Goal: Check status: Check status

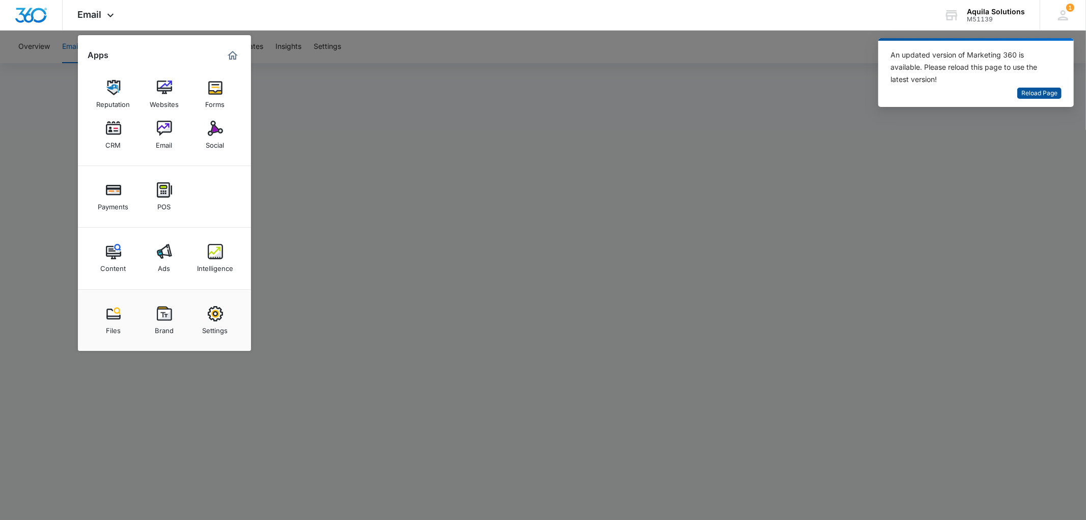
click at [1041, 89] on span "Reload Page" at bounding box center [1039, 94] width 36 height 10
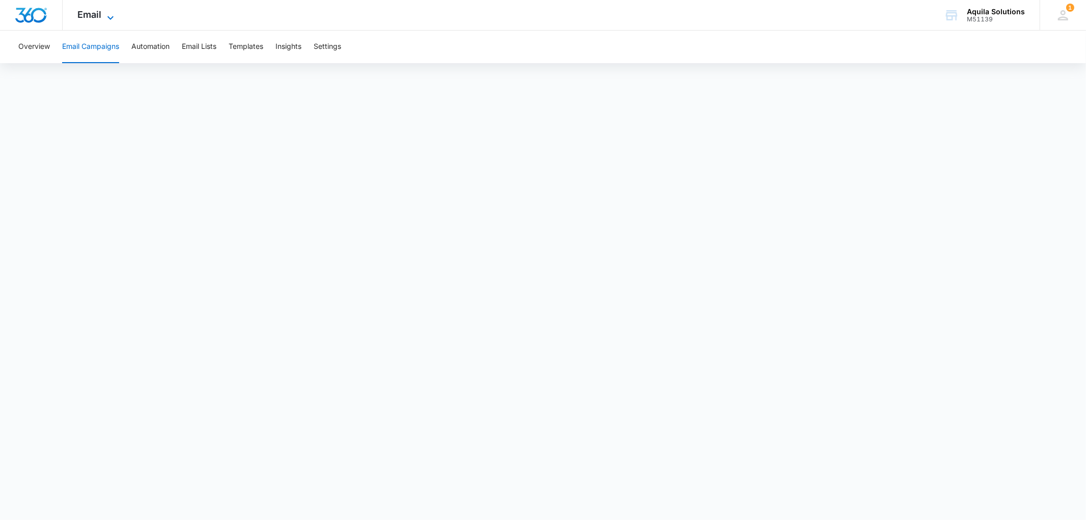
click at [100, 11] on span "Email" at bounding box center [90, 14] width 24 height 11
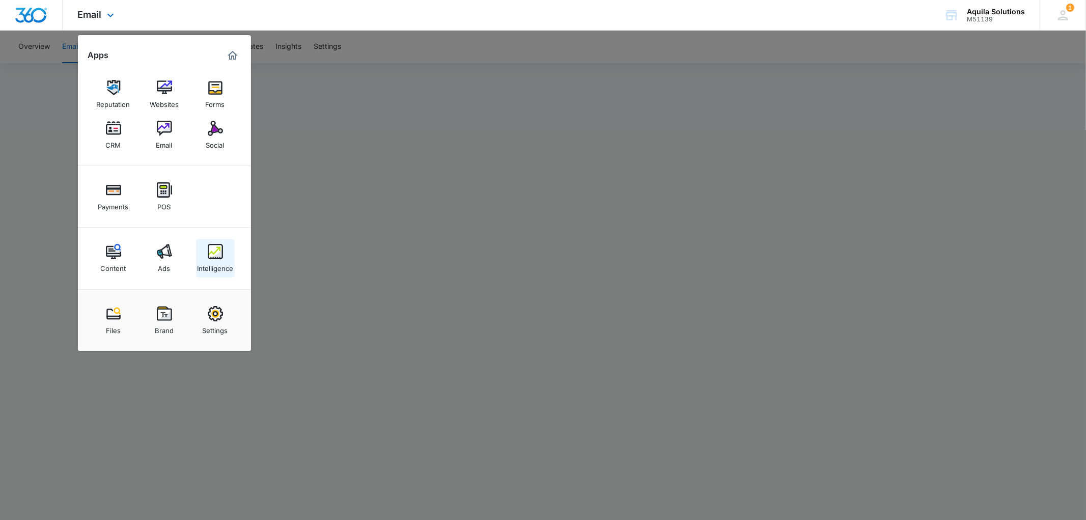
click at [215, 248] on img at bounding box center [215, 251] width 15 height 15
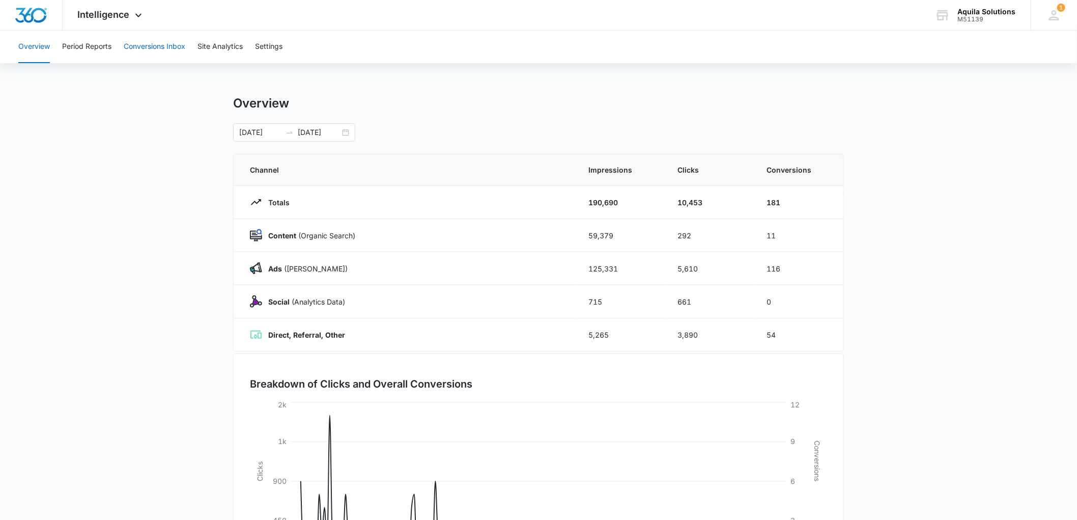
click at [166, 44] on button "Conversions Inbox" at bounding box center [155, 47] width 62 height 33
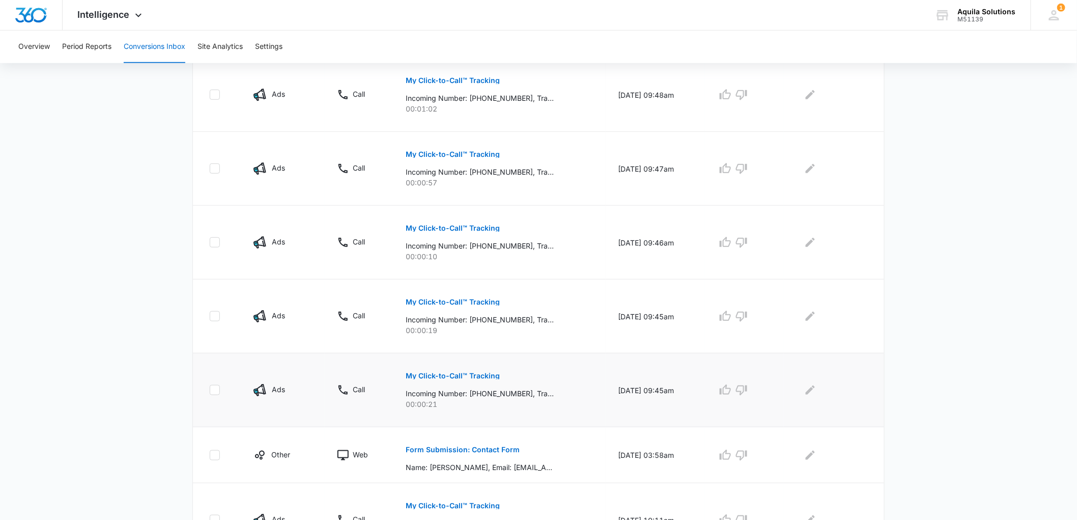
scroll to position [282, 0]
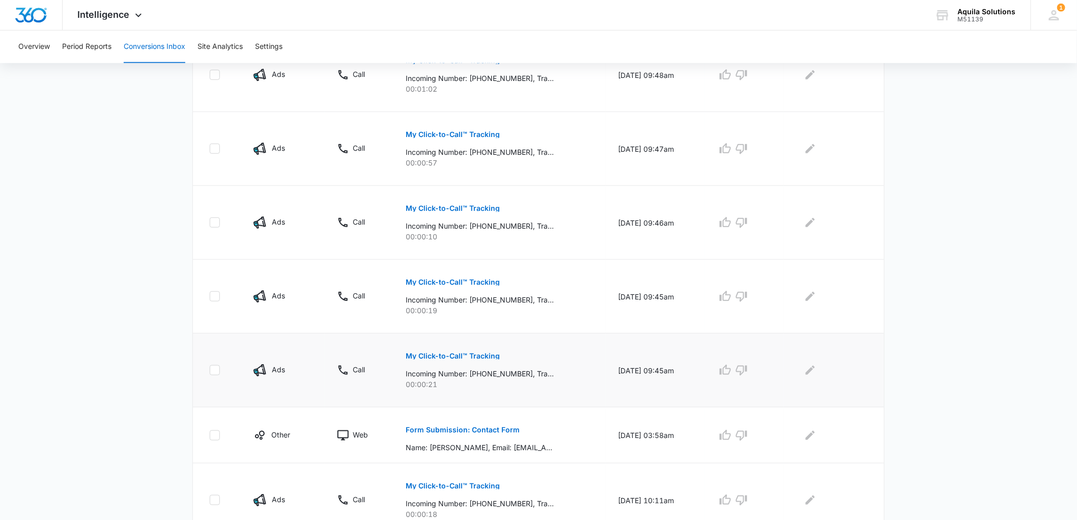
click at [438, 356] on p "My Click-to-Call™ Tracking" at bounding box center [453, 355] width 94 height 7
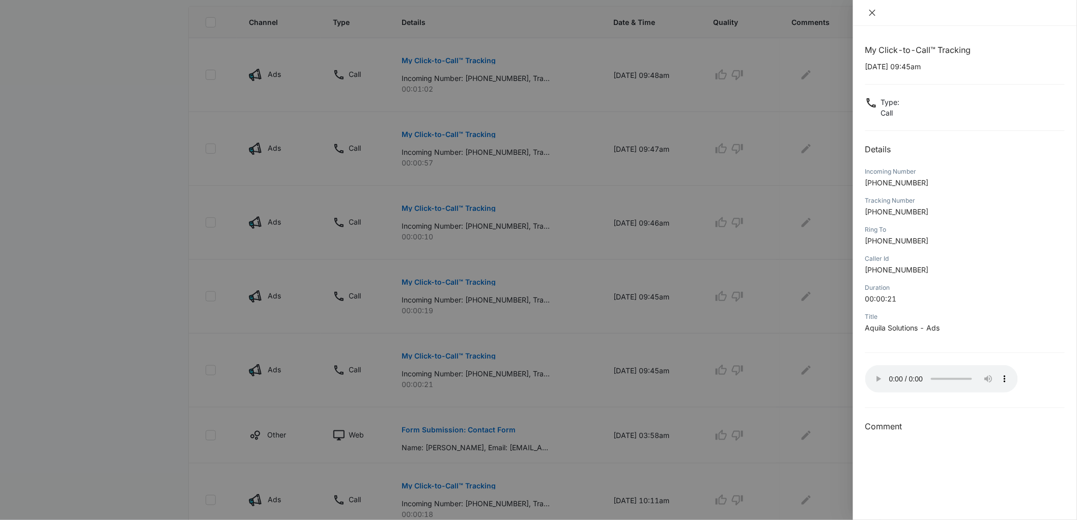
click at [873, 16] on icon "close" at bounding box center [872, 13] width 8 height 8
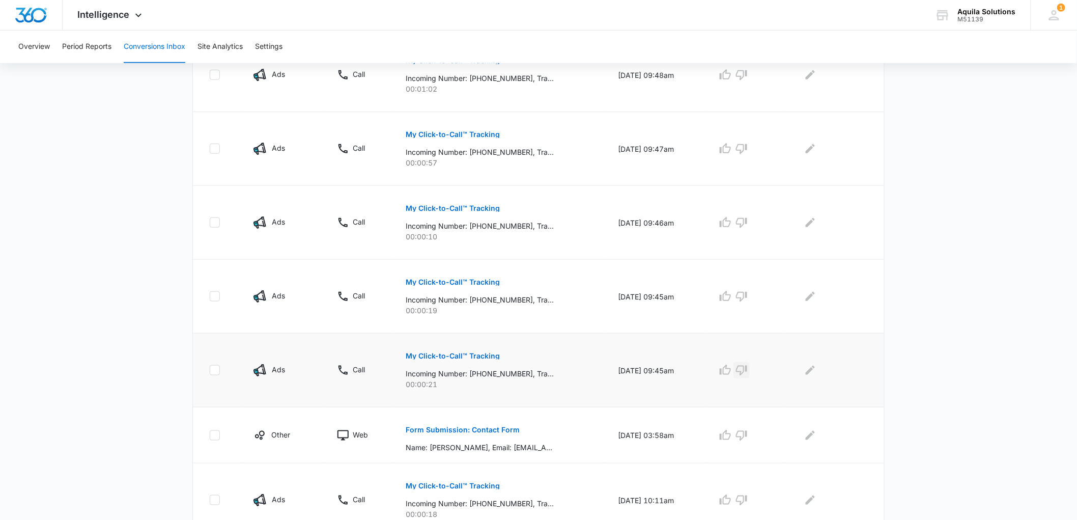
click at [748, 368] on icon "button" at bounding box center [741, 370] width 12 height 12
click at [502, 429] on p "Form Submission: Contact Form" at bounding box center [463, 429] width 114 height 7
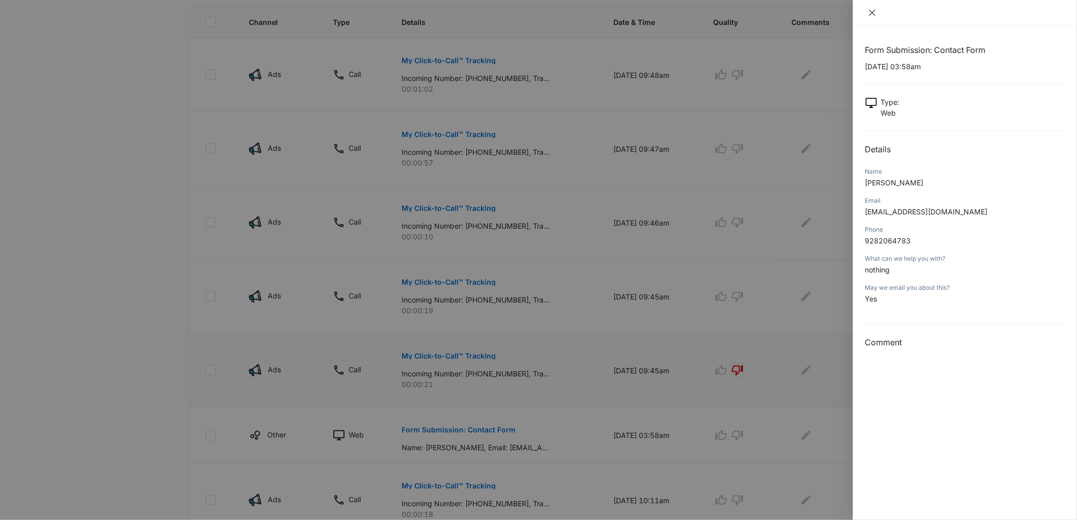
click at [869, 13] on icon "close" at bounding box center [872, 13] width 8 height 8
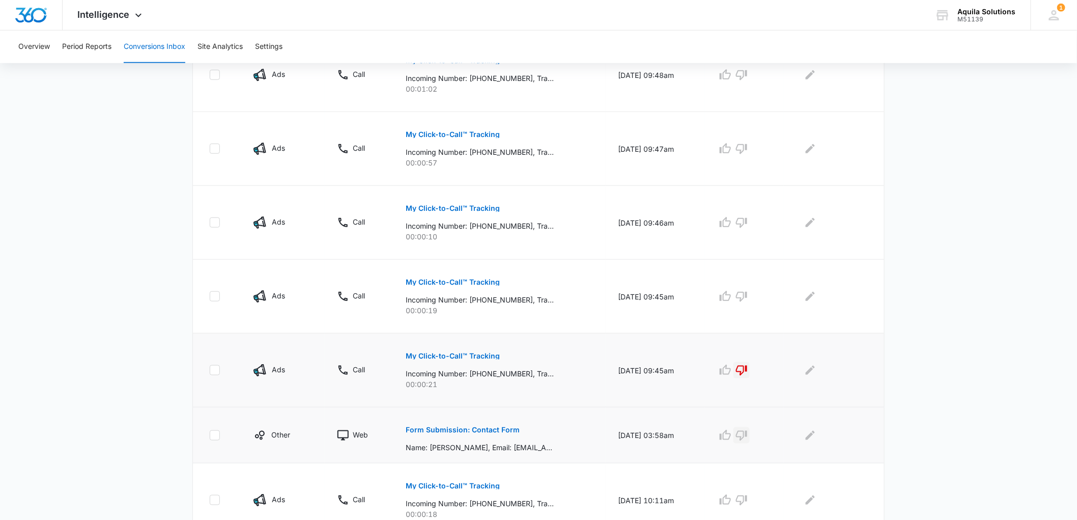
click at [748, 436] on icon "button" at bounding box center [741, 435] width 12 height 12
click at [430, 283] on p "My Click-to-Call™ Tracking" at bounding box center [453, 281] width 94 height 7
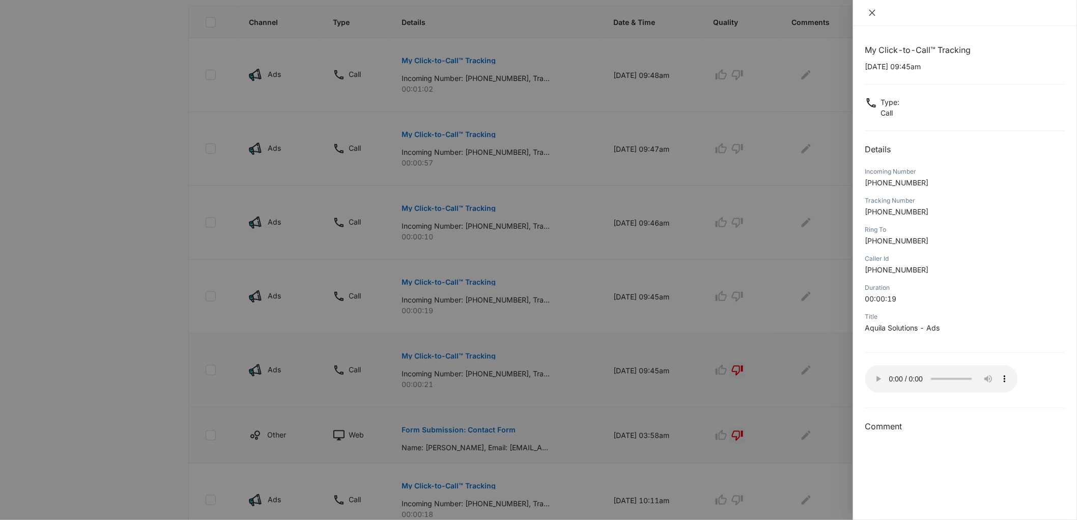
click at [874, 14] on icon "close" at bounding box center [872, 13] width 6 height 6
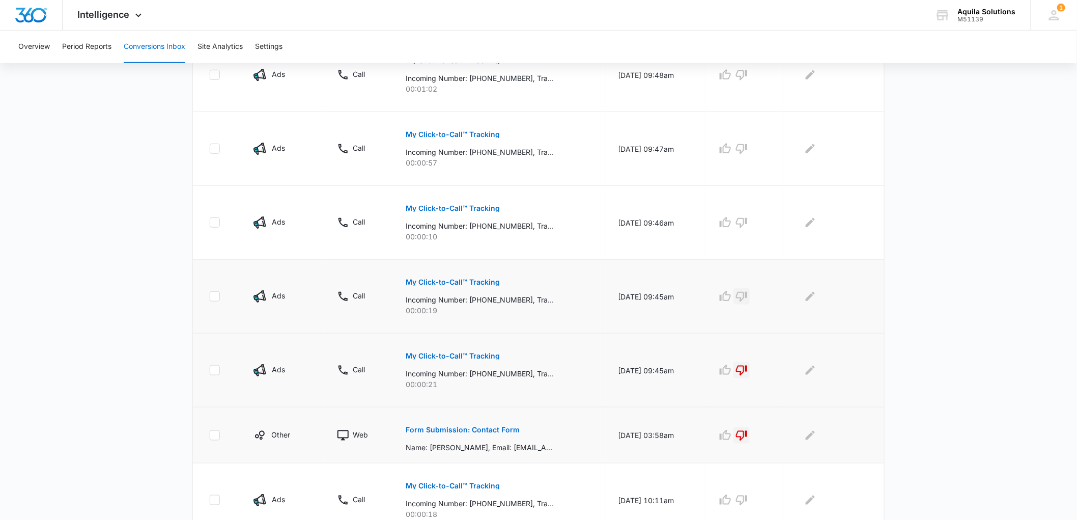
click at [747, 296] on icon "button" at bounding box center [741, 297] width 11 height 10
click at [480, 205] on p "My Click-to-Call™ Tracking" at bounding box center [453, 208] width 94 height 7
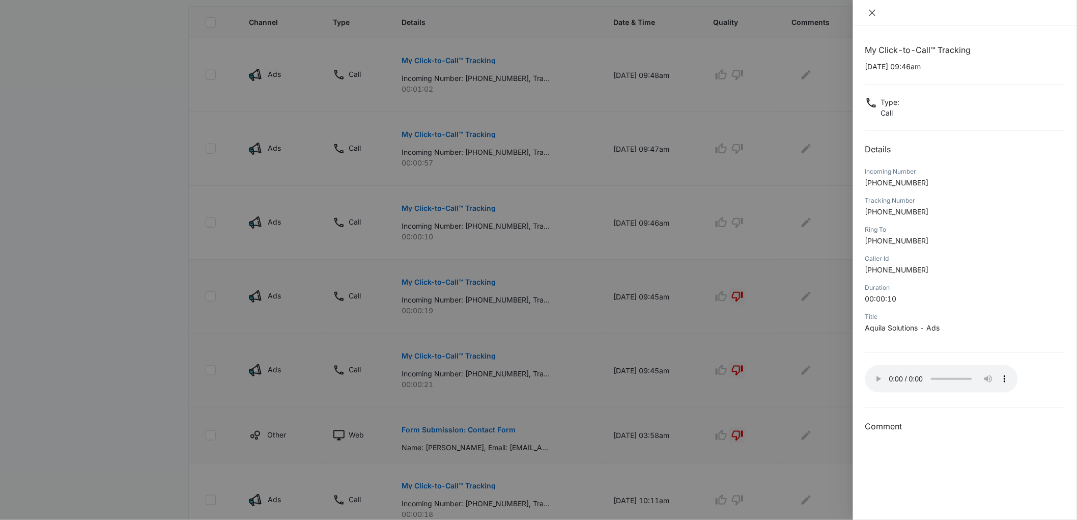
click at [874, 11] on icon "close" at bounding box center [872, 13] width 8 height 8
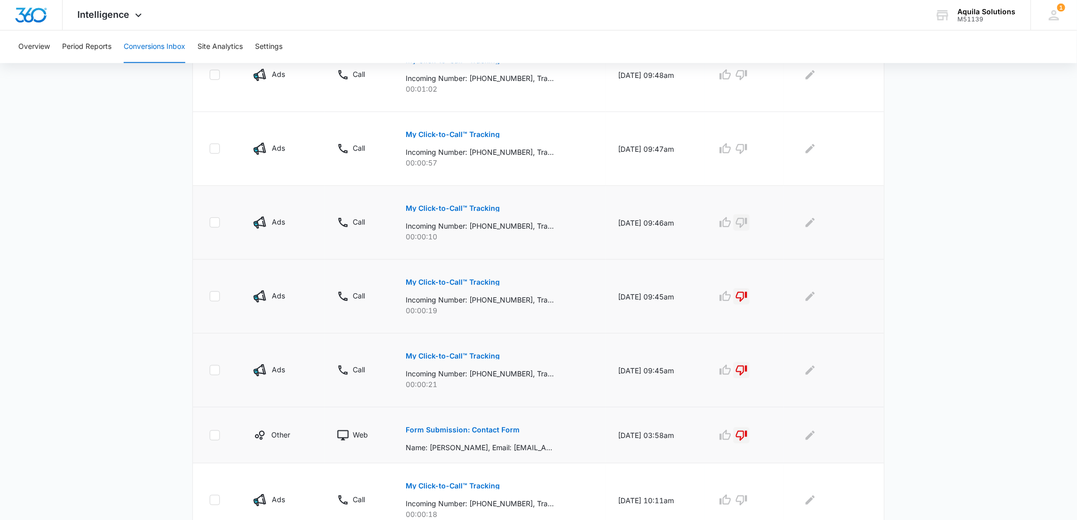
click at [747, 221] on icon "button" at bounding box center [741, 222] width 12 height 12
click at [483, 132] on p "My Click-to-Call™ Tracking" at bounding box center [453, 134] width 94 height 7
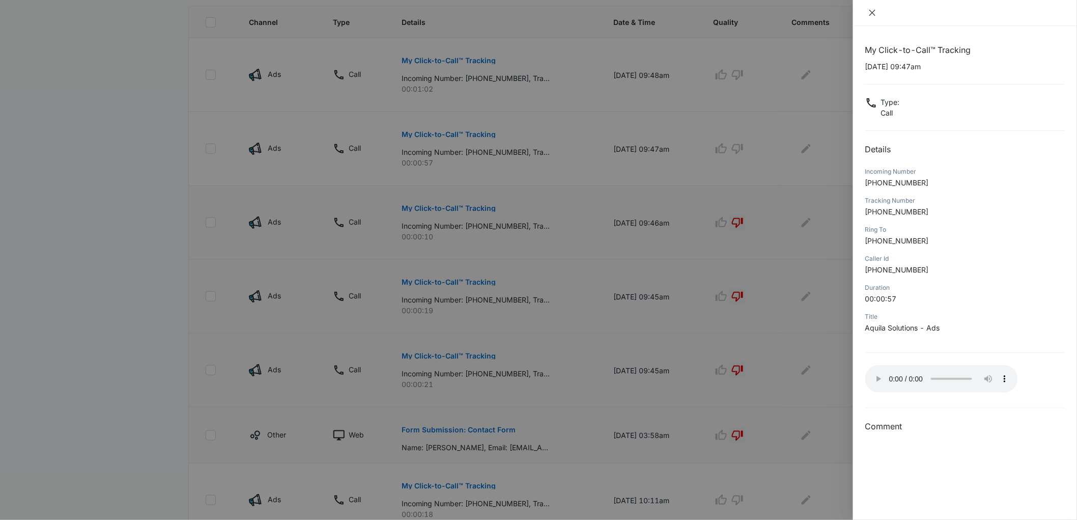
click at [870, 16] on icon "close" at bounding box center [872, 13] width 8 height 8
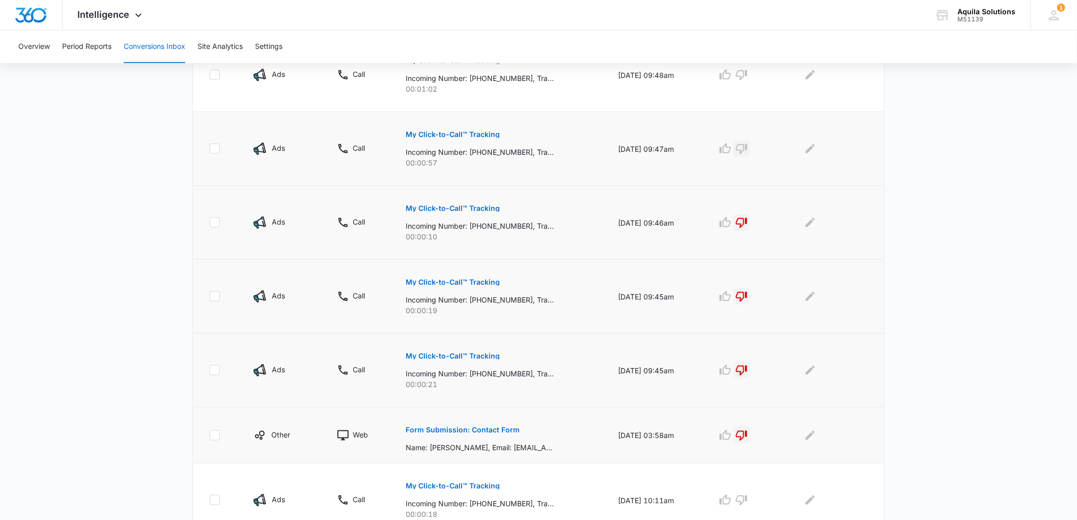
click at [748, 151] on icon "button" at bounding box center [741, 149] width 12 height 12
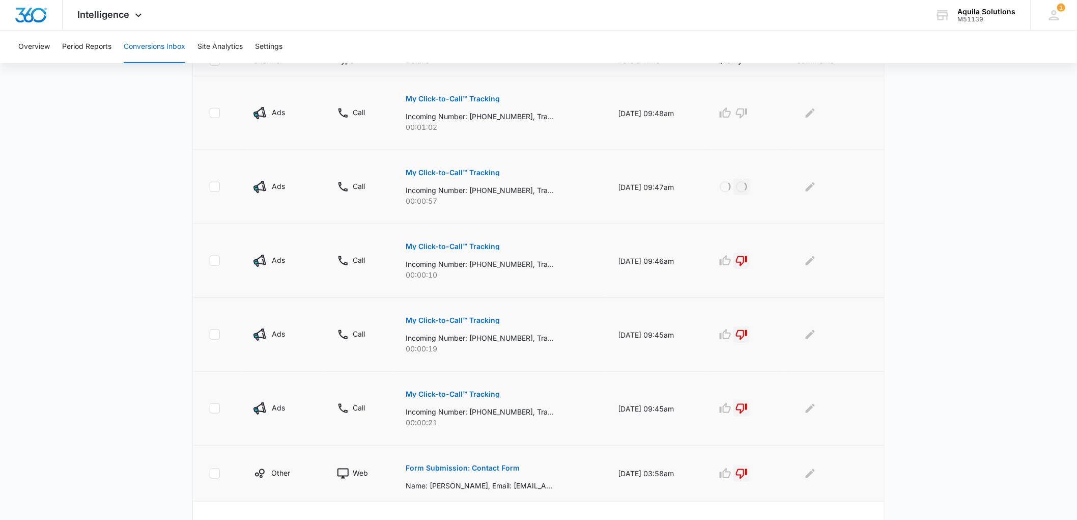
scroll to position [226, 0]
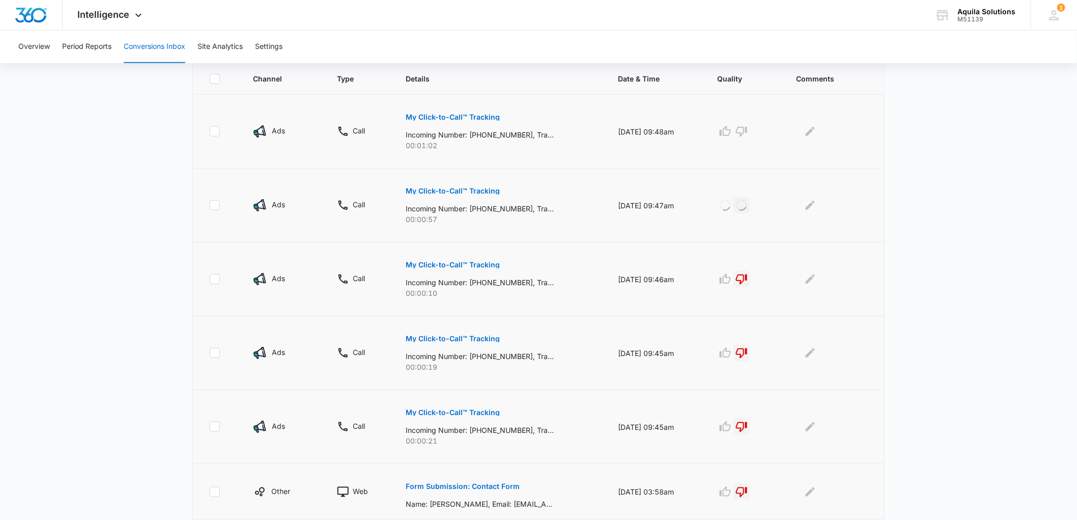
click at [466, 113] on p "My Click-to-Call™ Tracking" at bounding box center [453, 116] width 94 height 7
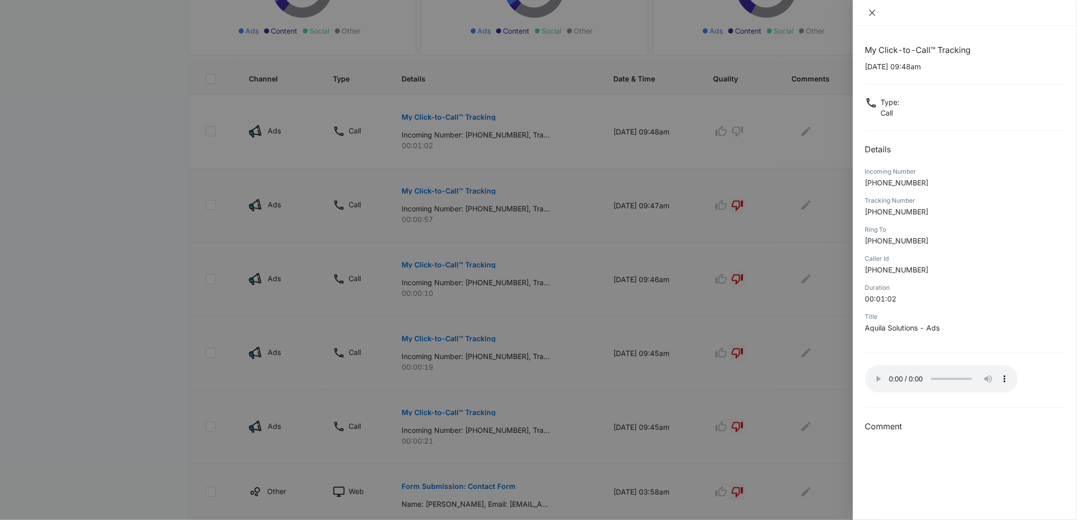
click at [875, 11] on icon "close" at bounding box center [872, 13] width 8 height 8
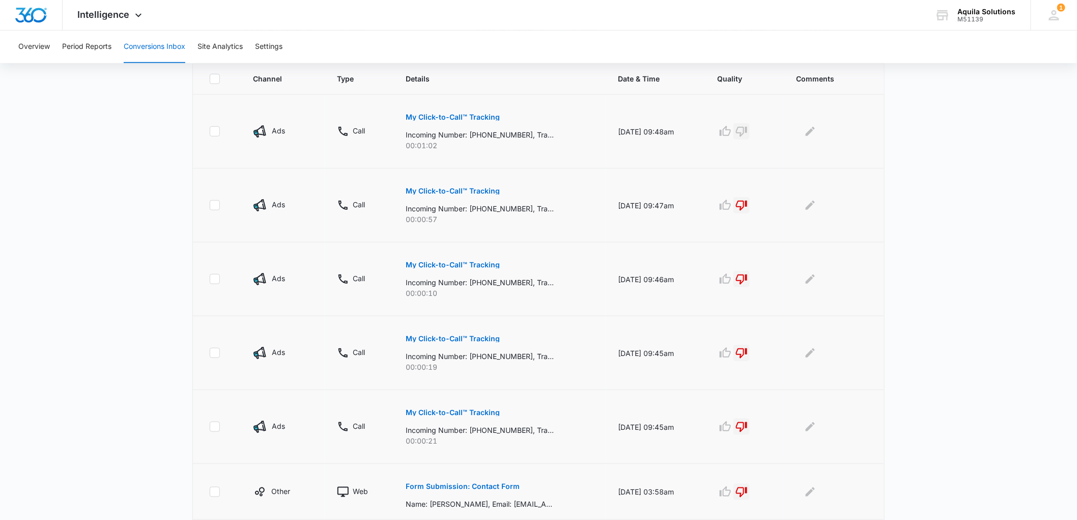
click at [747, 129] on icon "button" at bounding box center [741, 132] width 11 height 10
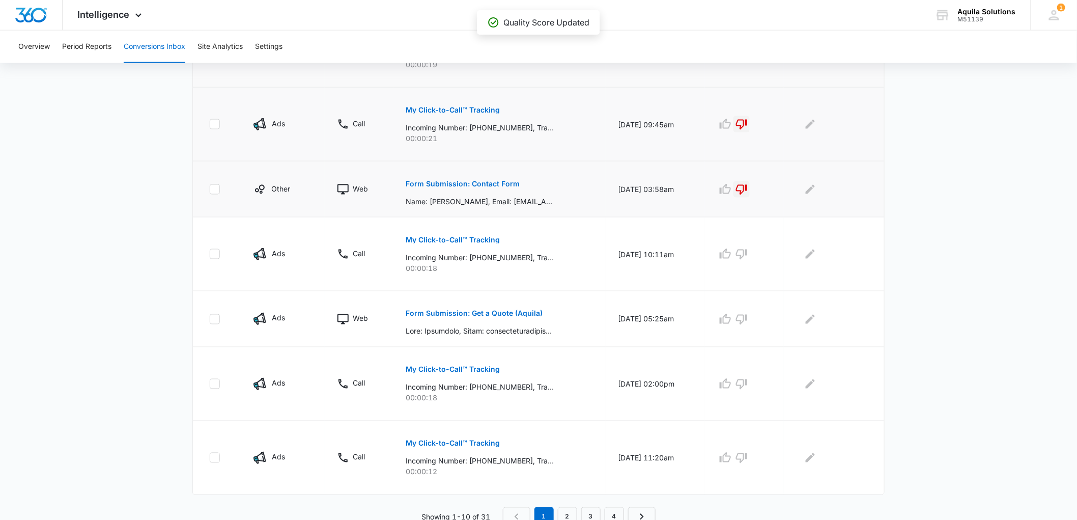
scroll to position [535, 0]
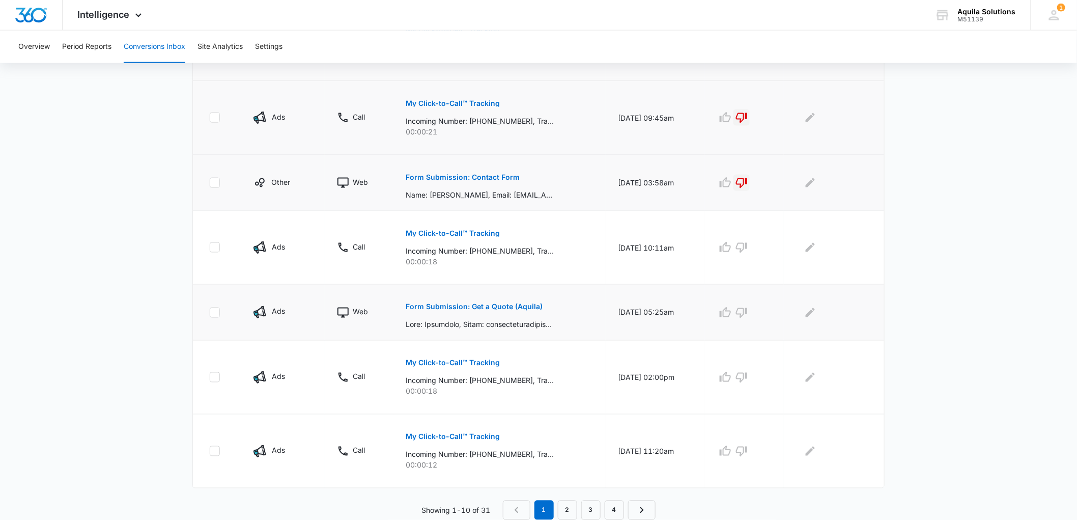
click at [466, 307] on p "Form Submission: Get a Quote (Aquila)" at bounding box center [474, 306] width 137 height 7
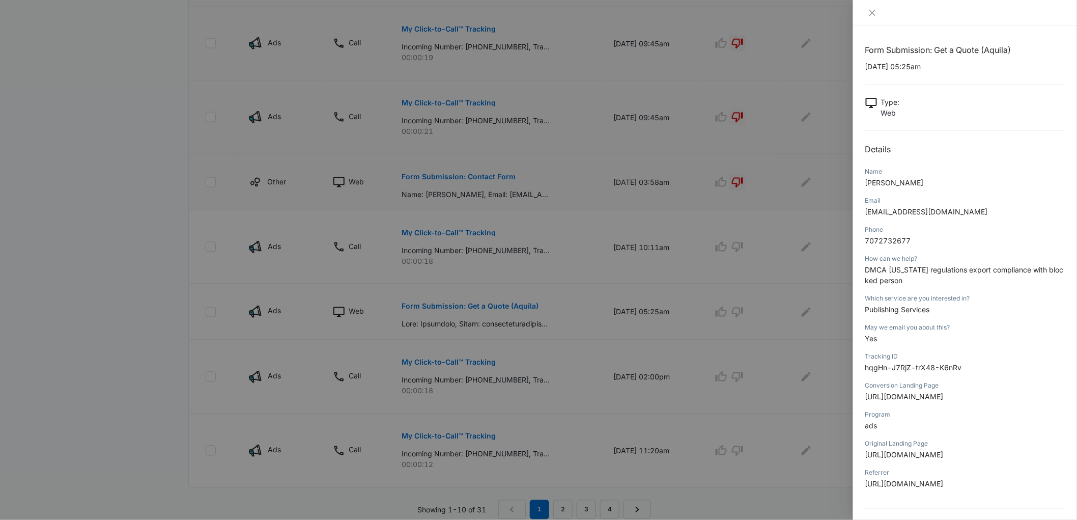
scroll to position [422, 0]
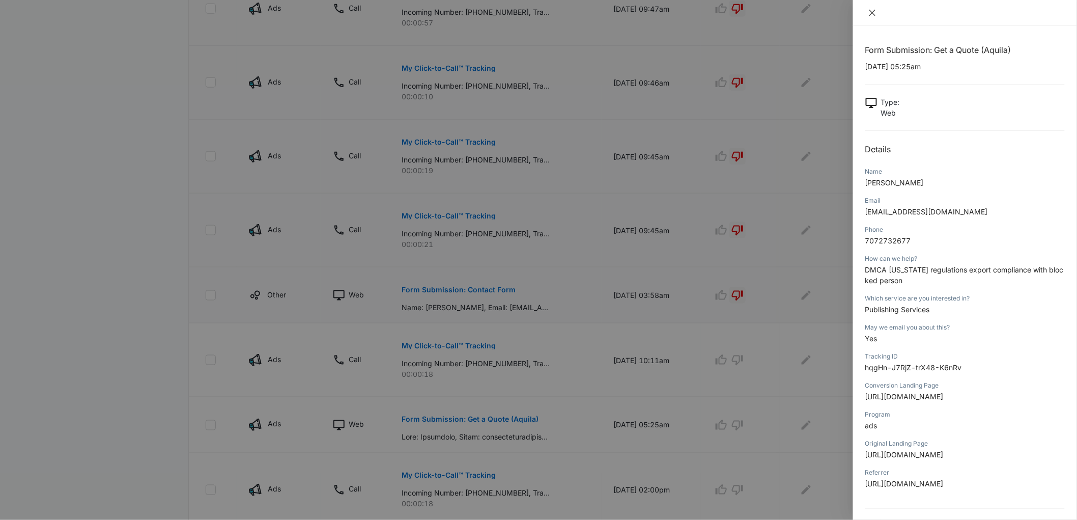
click at [871, 12] on icon "close" at bounding box center [872, 13] width 8 height 8
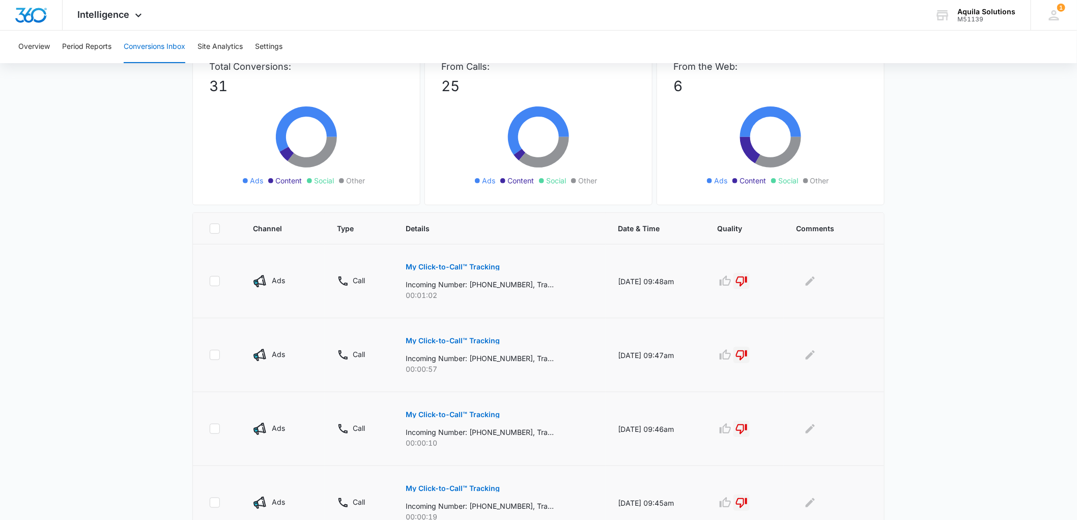
scroll to position [0, 0]
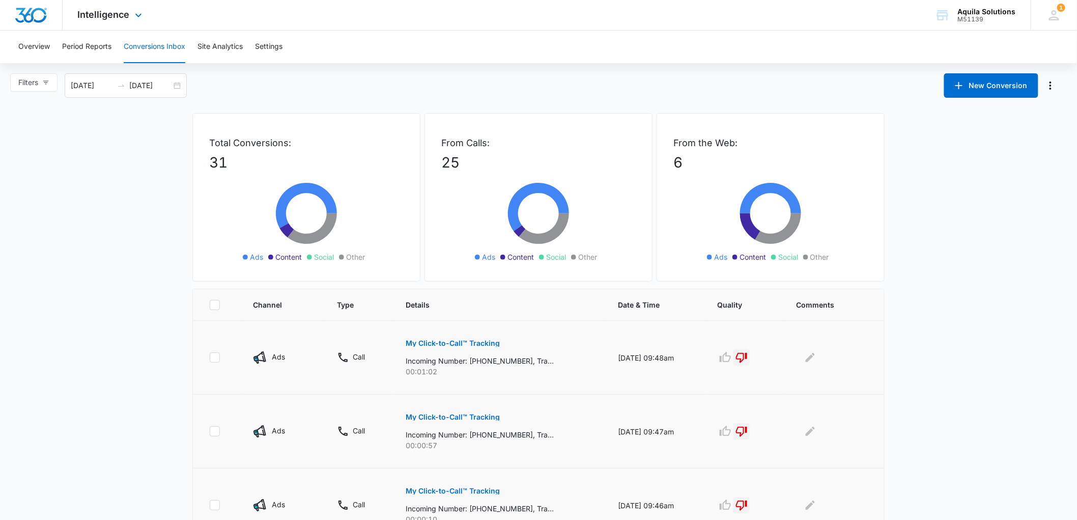
click at [33, 8] on img "Dashboard" at bounding box center [31, 15] width 33 height 15
